Goal: Transaction & Acquisition: Book appointment/travel/reservation

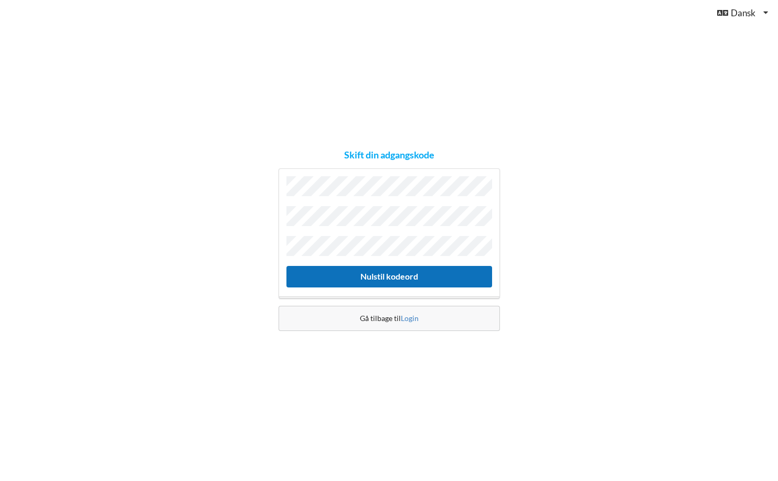
click at [393, 275] on button "Nulstil kodeord" at bounding box center [389, 276] width 206 height 21
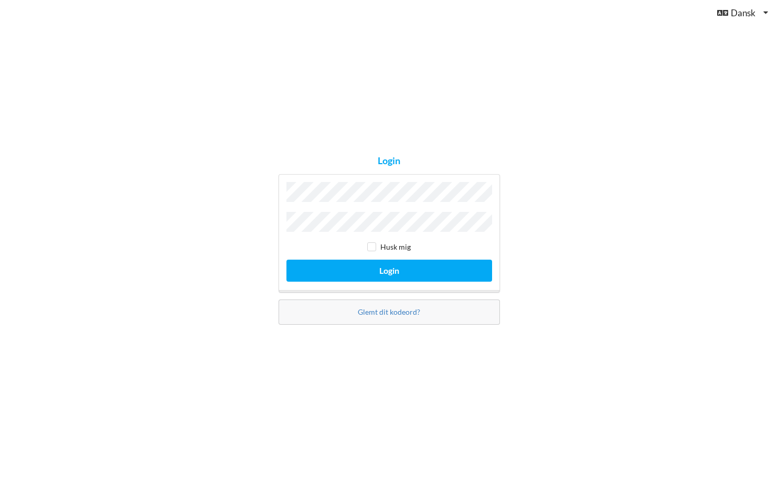
click at [286, 260] on button "Login" at bounding box center [389, 270] width 206 height 21
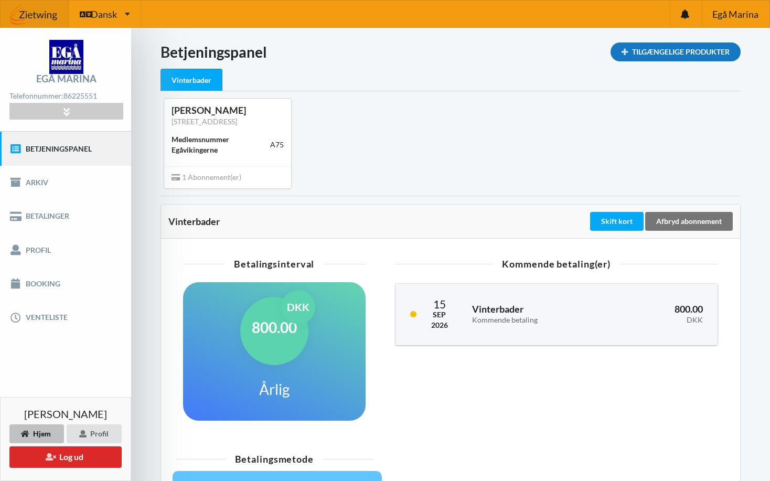
click at [695, 50] on div "Tilgængelige Produkter" at bounding box center [675, 51] width 130 height 19
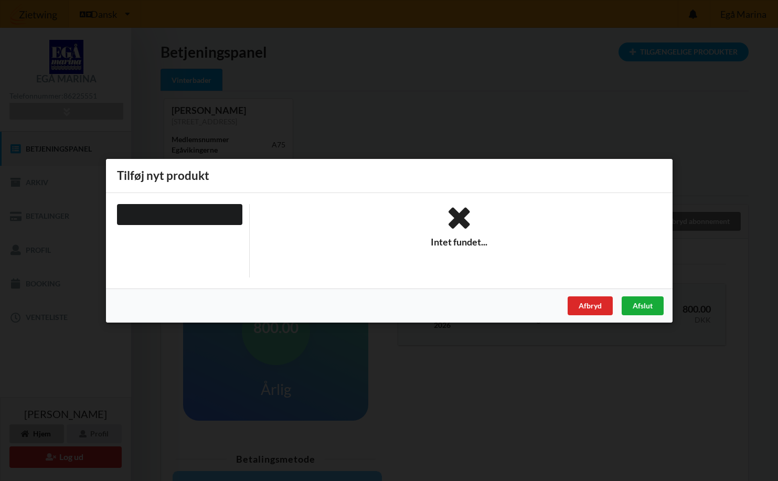
click at [631, 305] on div "Afslut" at bounding box center [642, 305] width 42 height 19
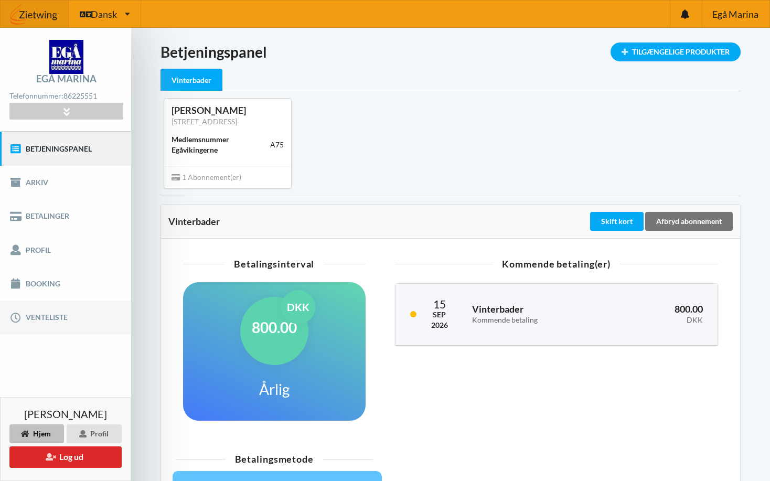
click at [42, 316] on link "Venteliste" at bounding box center [65, 317] width 131 height 34
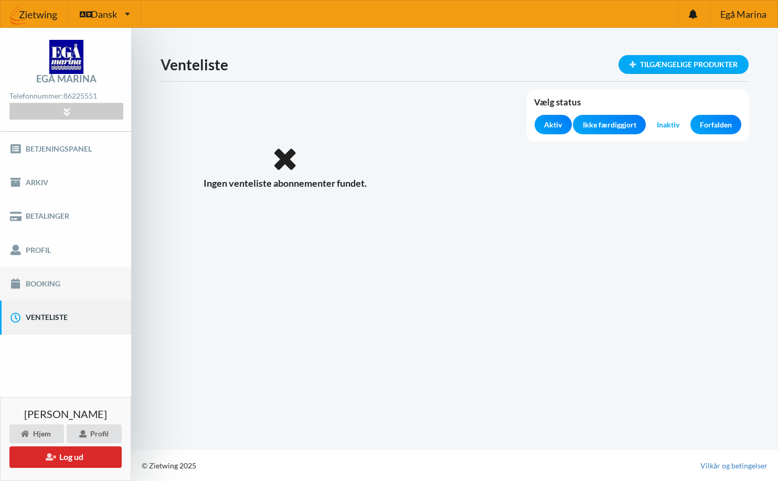
click at [45, 283] on link "Booking" at bounding box center [65, 284] width 131 height 34
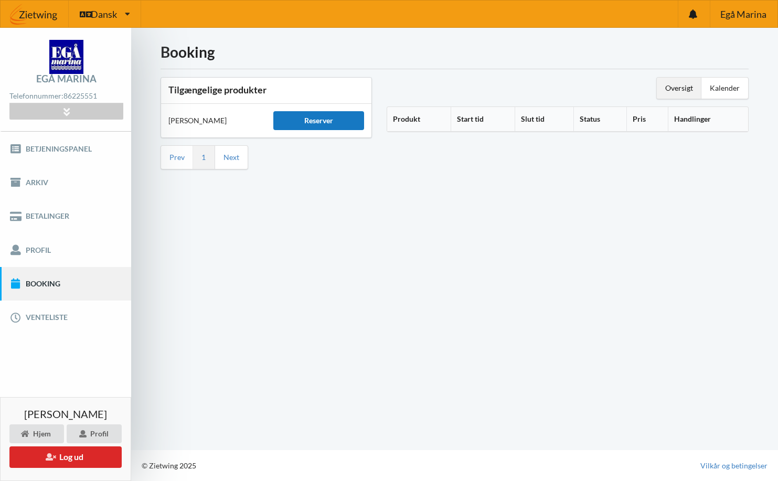
click at [318, 122] on div "Reserver" at bounding box center [318, 120] width 90 height 19
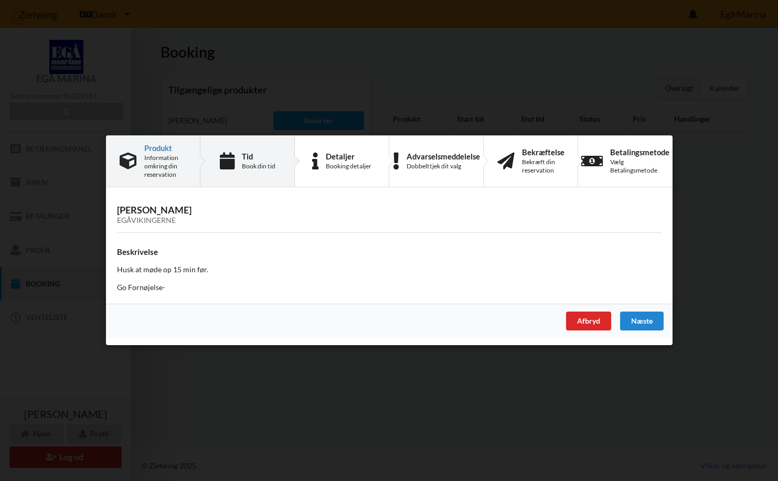
click at [253, 159] on div "Tid" at bounding box center [258, 156] width 34 height 8
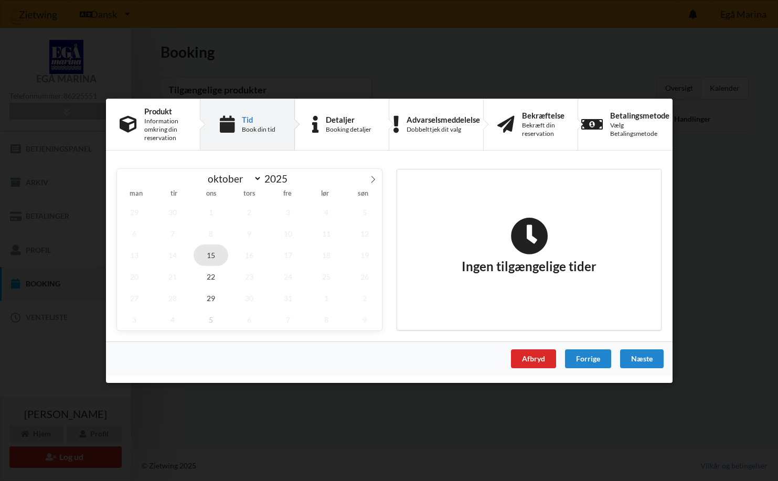
click at [212, 255] on span "15" at bounding box center [210, 254] width 35 height 21
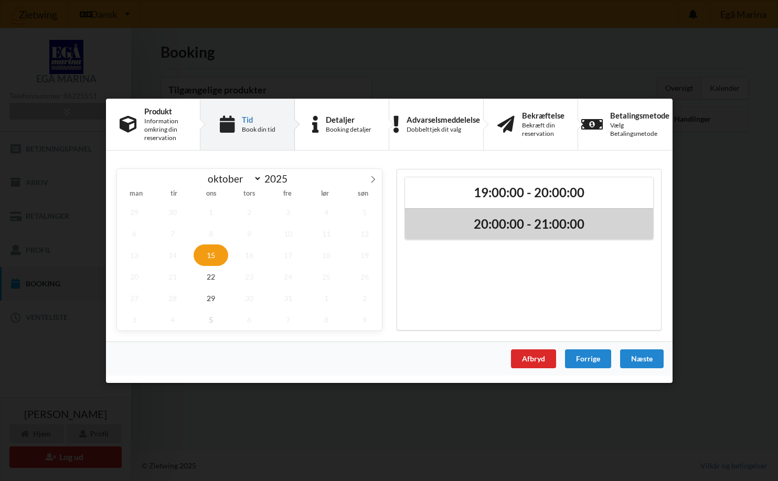
click at [538, 224] on h2 "20:00:00 - 21:00:00" at bounding box center [528, 224] width 233 height 16
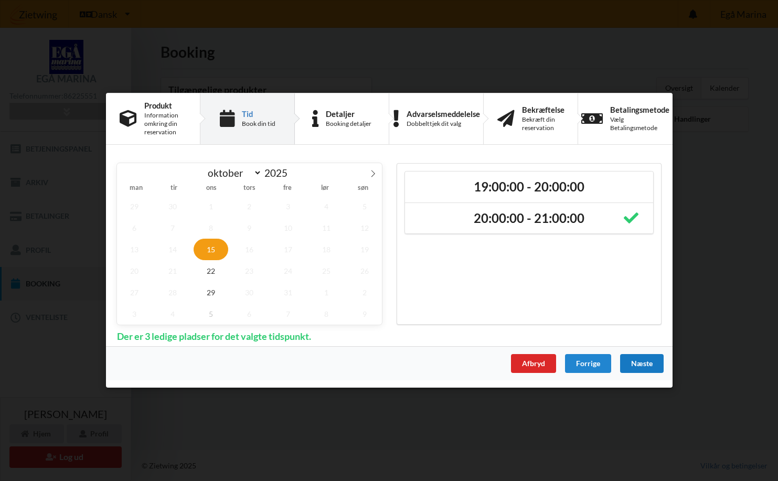
click at [643, 364] on div "Næste" at bounding box center [641, 363] width 44 height 19
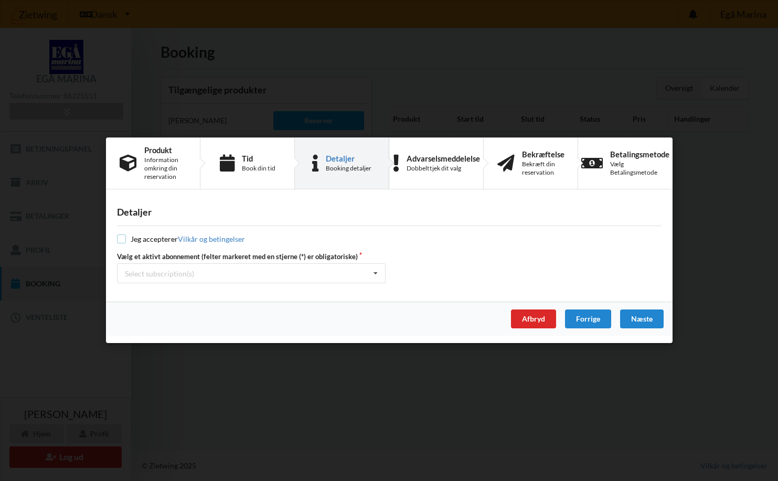
click at [118, 236] on input "checkbox" at bounding box center [121, 239] width 9 height 9
checkbox input "true"
click at [375, 272] on icon at bounding box center [376, 273] width 16 height 19
click at [141, 294] on div "* Vinterbader" at bounding box center [250, 292] width 267 height 19
click at [645, 318] on div "Næste" at bounding box center [641, 319] width 44 height 19
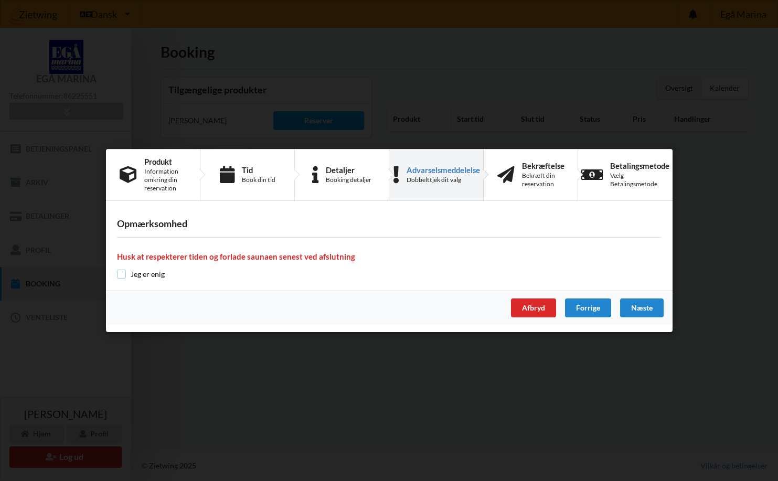
click at [123, 273] on input "checkbox" at bounding box center [121, 274] width 9 height 9
checkbox input "true"
click at [639, 305] on div "Næste" at bounding box center [641, 307] width 44 height 19
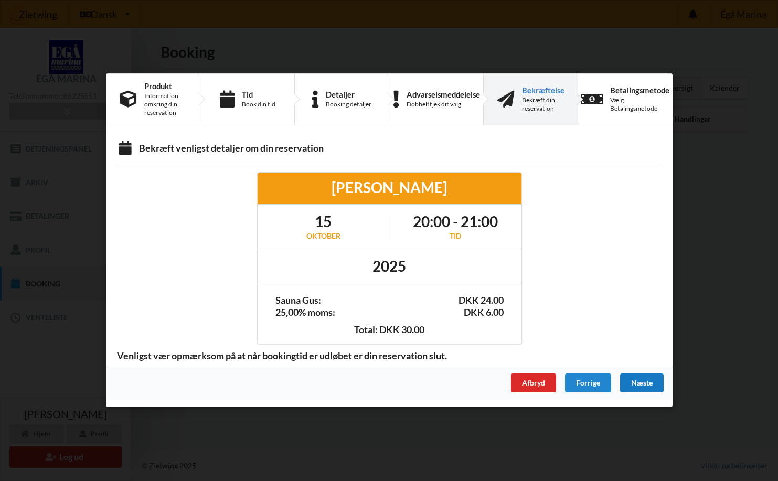
click at [641, 383] on div "Næste" at bounding box center [641, 383] width 44 height 19
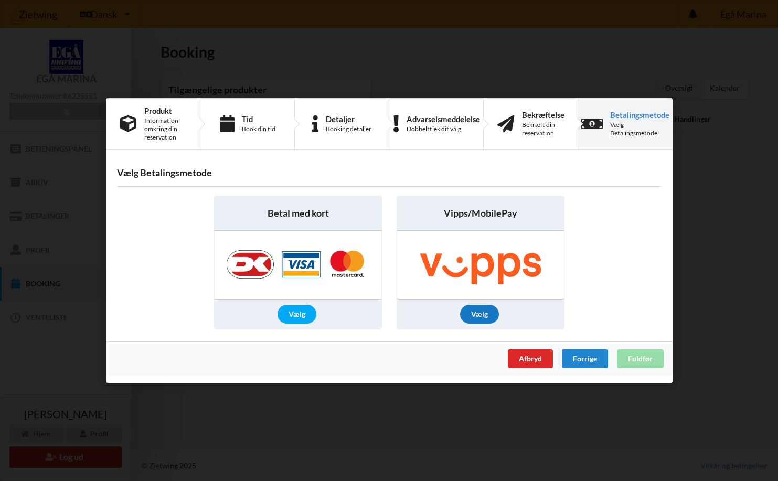
click at [476, 312] on div "Vælg" at bounding box center [479, 314] width 39 height 19
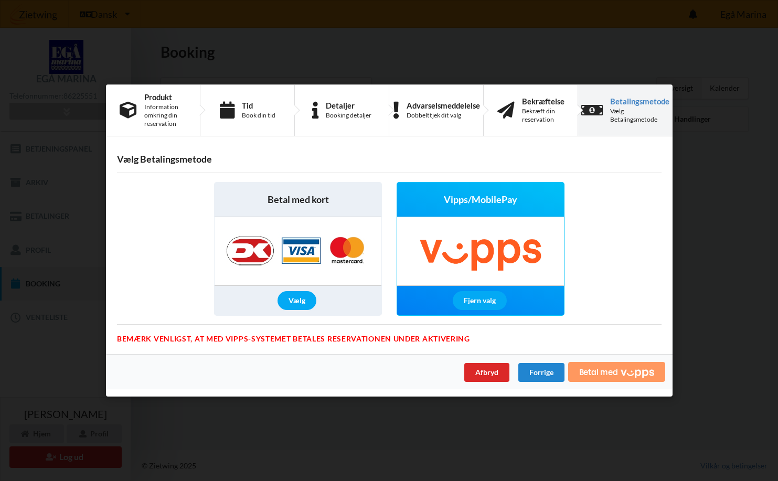
click at [599, 373] on span "Betal med" at bounding box center [597, 372] width 39 height 8
